Goal: Task Accomplishment & Management: Manage account settings

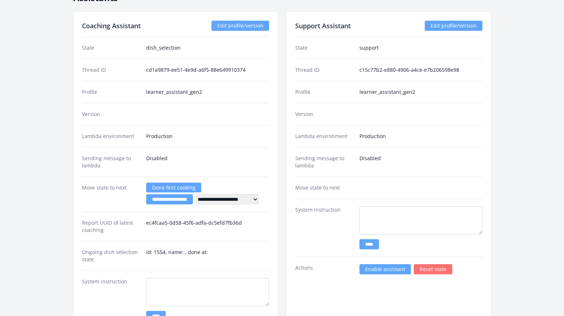
scroll to position [1262, 0]
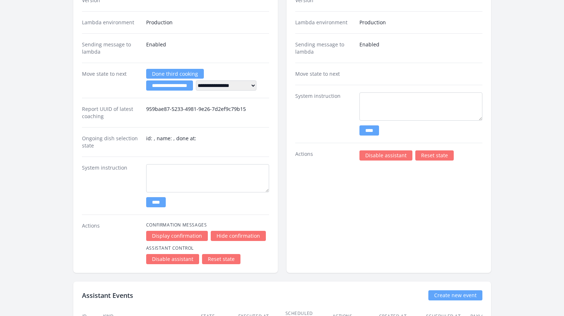
scroll to position [1072, 0]
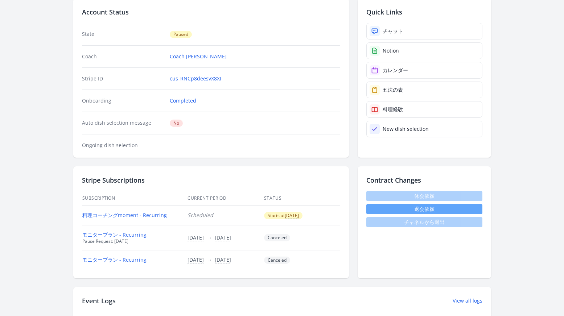
scroll to position [19, 0]
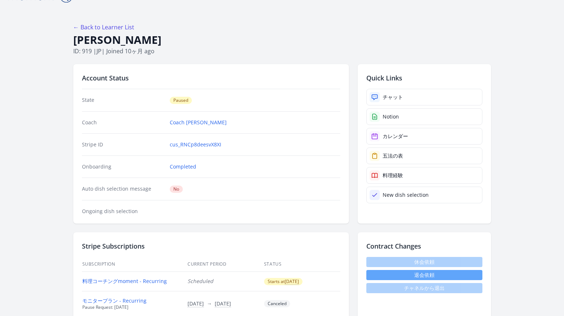
click at [431, 275] on button "退会依頼" at bounding box center [425, 275] width 116 height 10
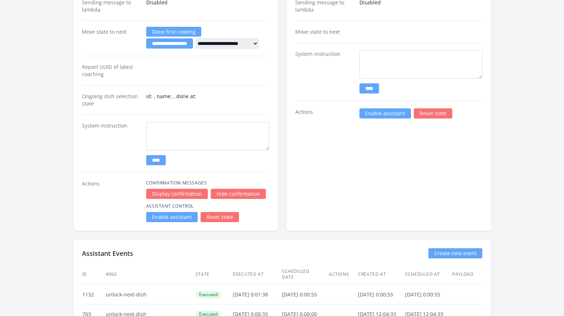
scroll to position [1258, 0]
